Goal: Task Accomplishment & Management: Use online tool/utility

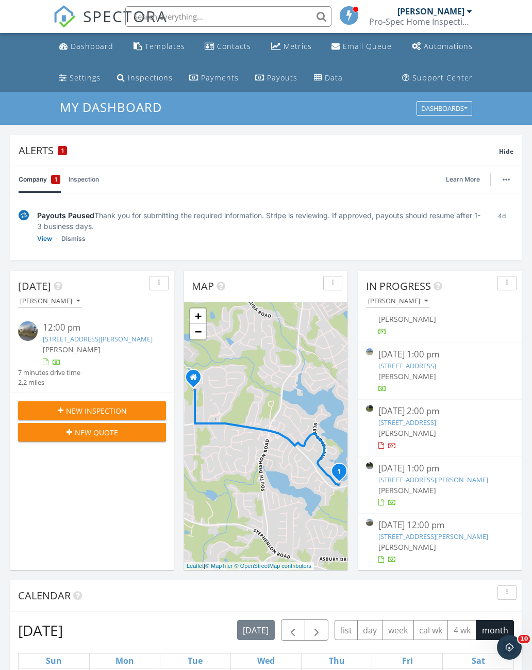
click at [226, 25] on input "text" at bounding box center [228, 16] width 206 height 21
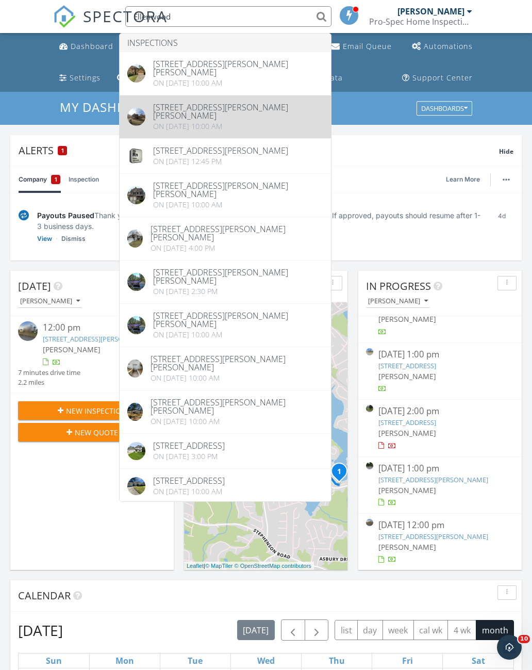
type input "Ellenwood"
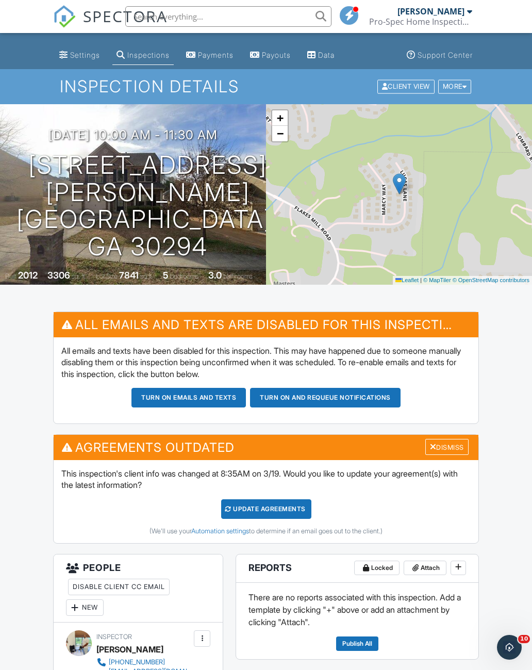
scroll to position [22, 0]
click at [227, 11] on input "text" at bounding box center [228, 16] width 206 height 21
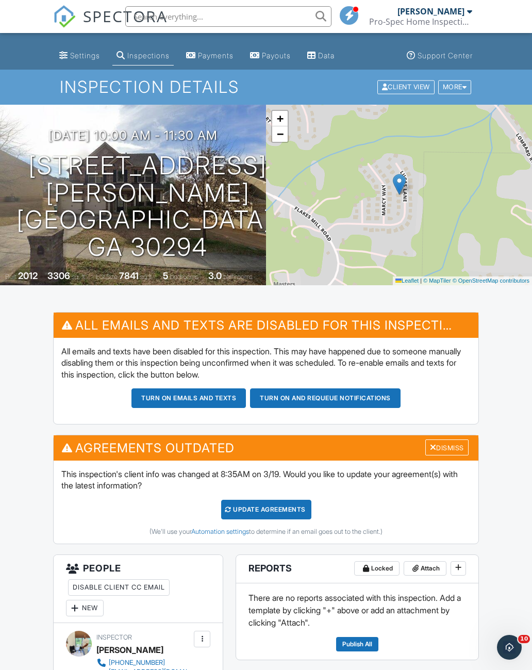
type input "$"
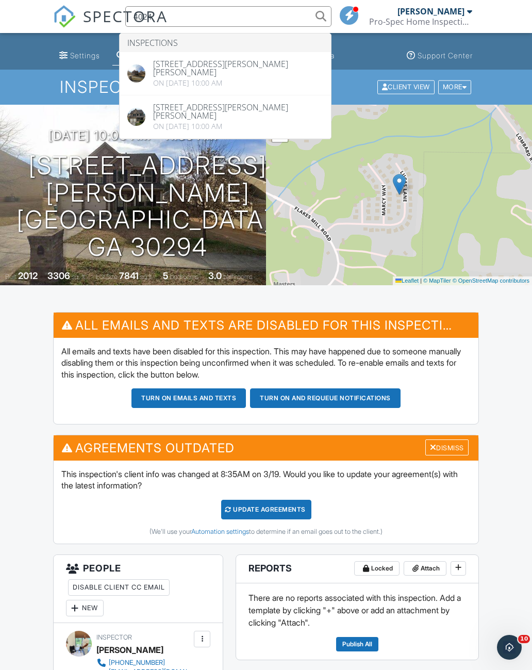
type input "4024"
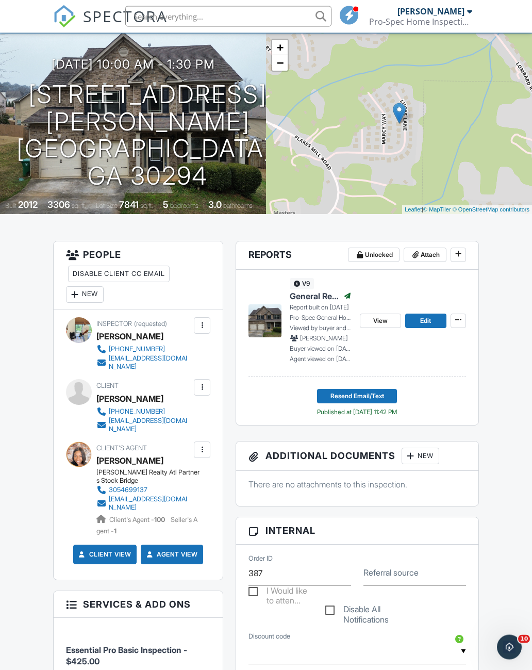
scroll to position [93, 0]
click at [372, 326] on link "View" at bounding box center [380, 321] width 41 height 14
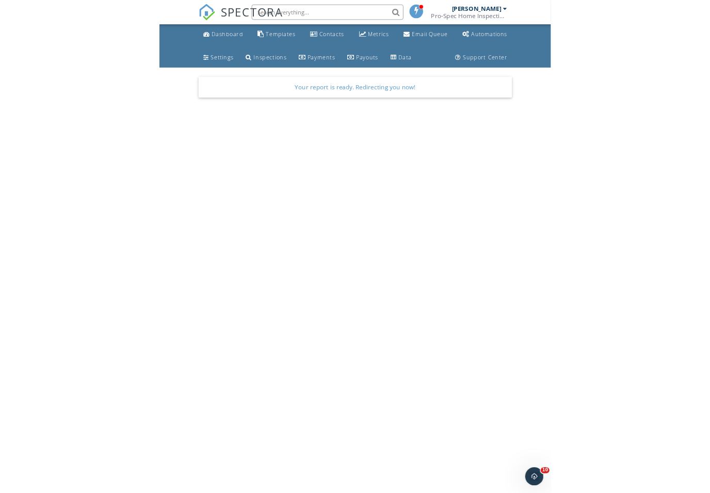
scroll to position [85, 0]
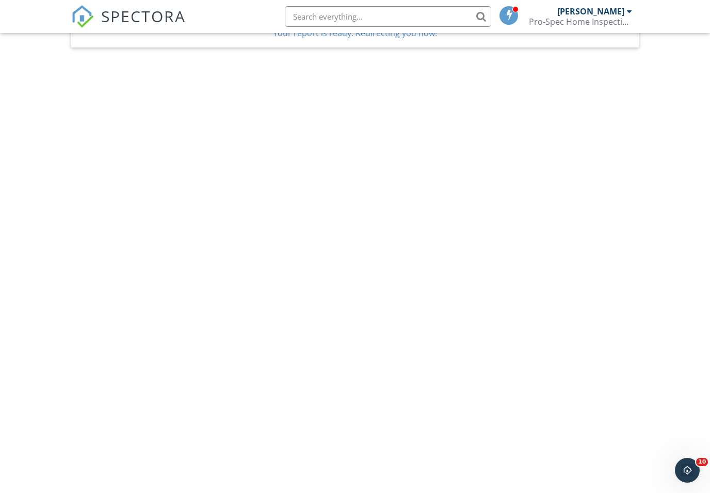
click at [309, 12] on input "text" at bounding box center [388, 16] width 206 height 21
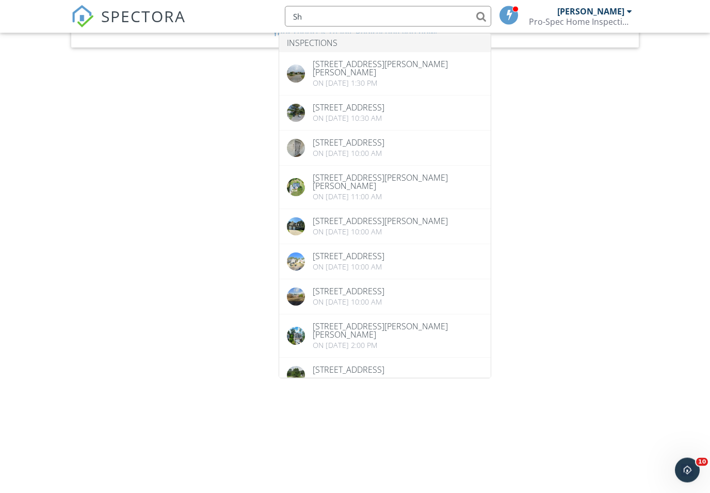
type input "S"
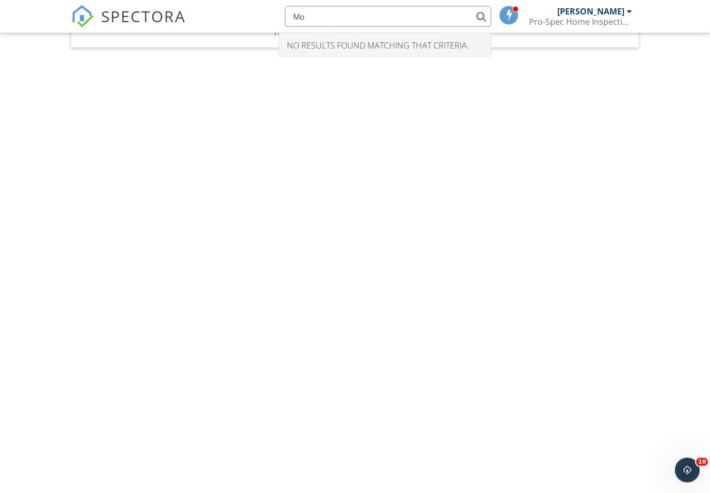
type input "M"
click at [532, 171] on body "SPECTORA Lawrence Pruitt Pro-Spec Home Inspection Services Role: Inspector Chan…" at bounding box center [355, 246] width 710 height 662
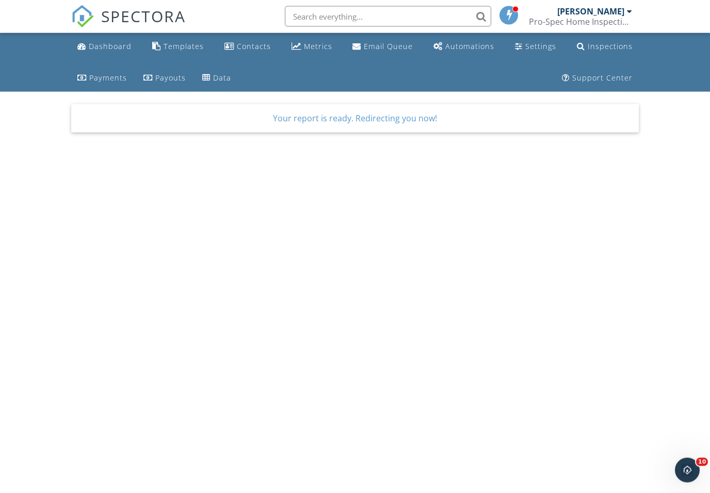
scroll to position [0, 0]
click at [325, 55] on link "Metrics" at bounding box center [311, 46] width 49 height 19
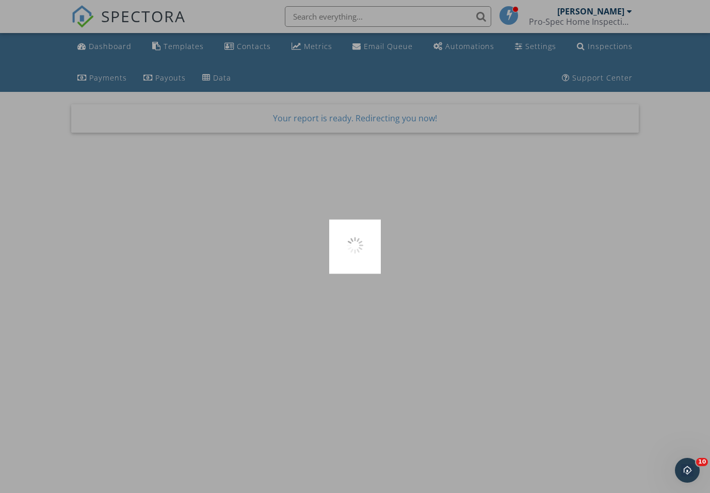
click at [314, 54] on div at bounding box center [355, 246] width 710 height 493
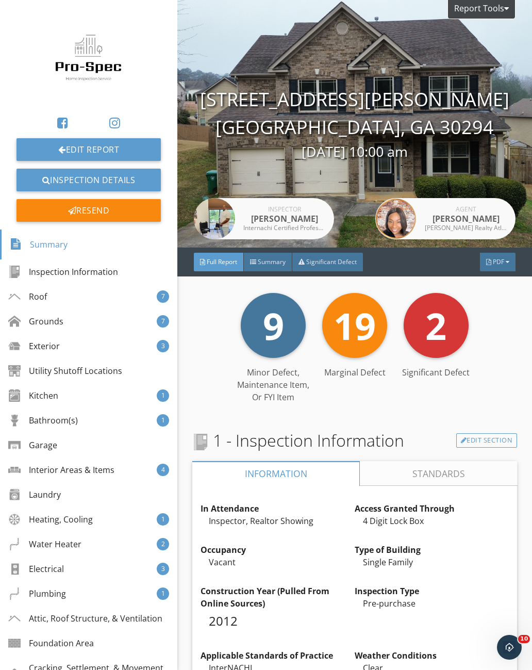
click at [269, 266] on span "Summary" at bounding box center [272, 261] width 28 height 9
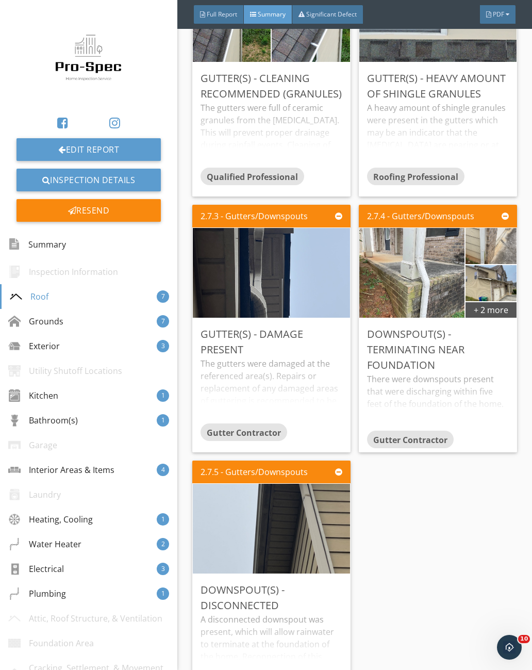
scroll to position [691, 0]
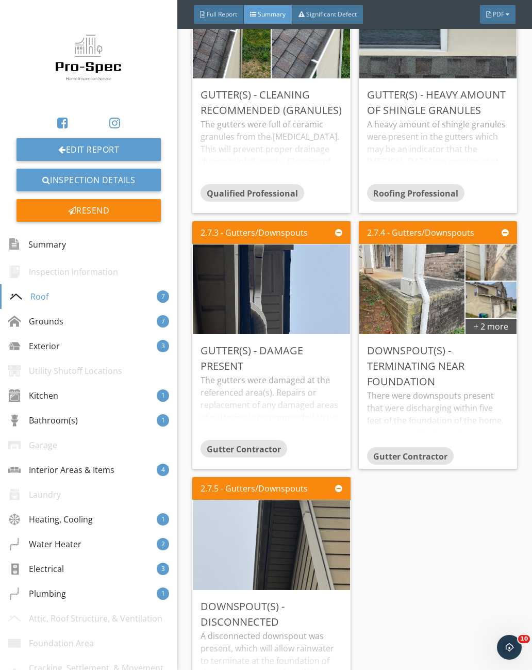
click at [101, 474] on div "Interior Areas & Items" at bounding box center [61, 470] width 106 height 12
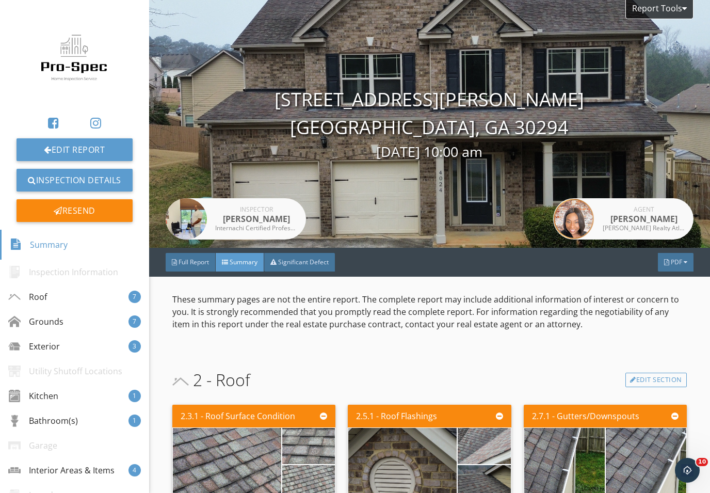
scroll to position [0, 0]
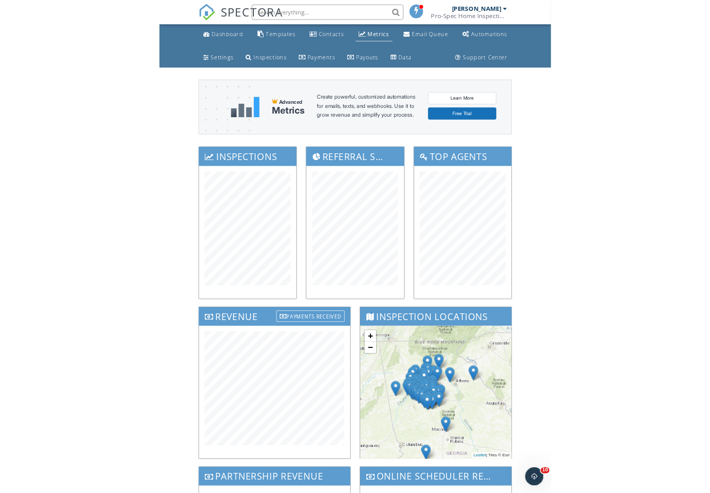
scroll to position [19, 0]
